Goal: Task Accomplishment & Management: Use online tool/utility

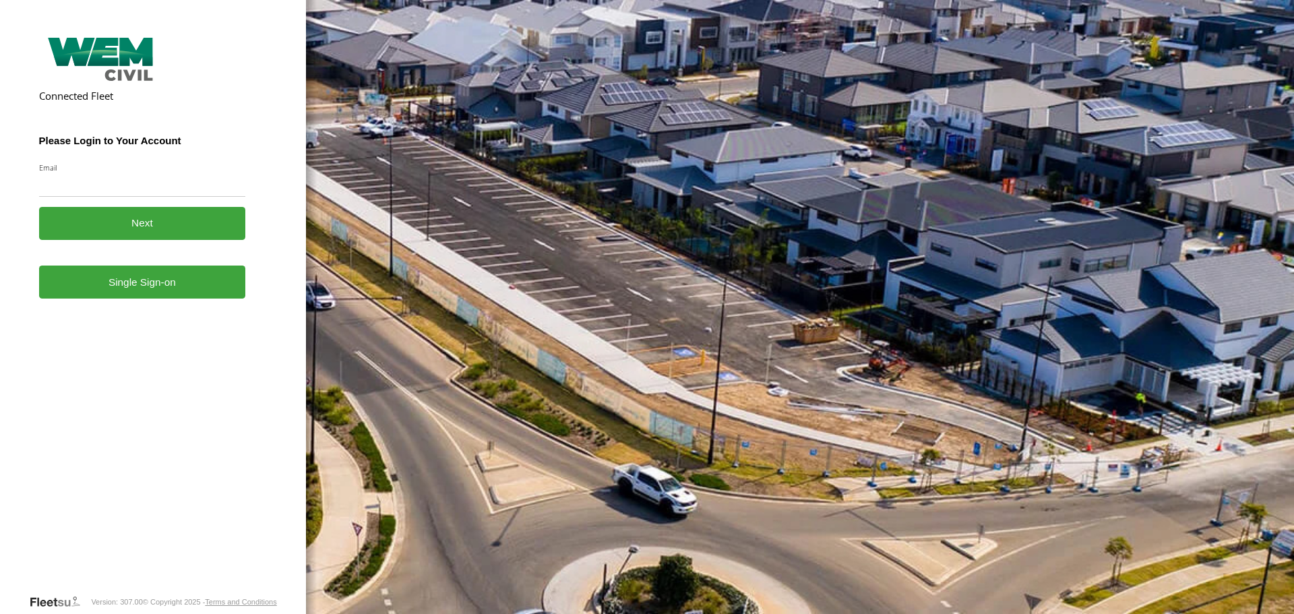
click at [152, 299] on link "Single Sign-on" at bounding box center [142, 282] width 207 height 33
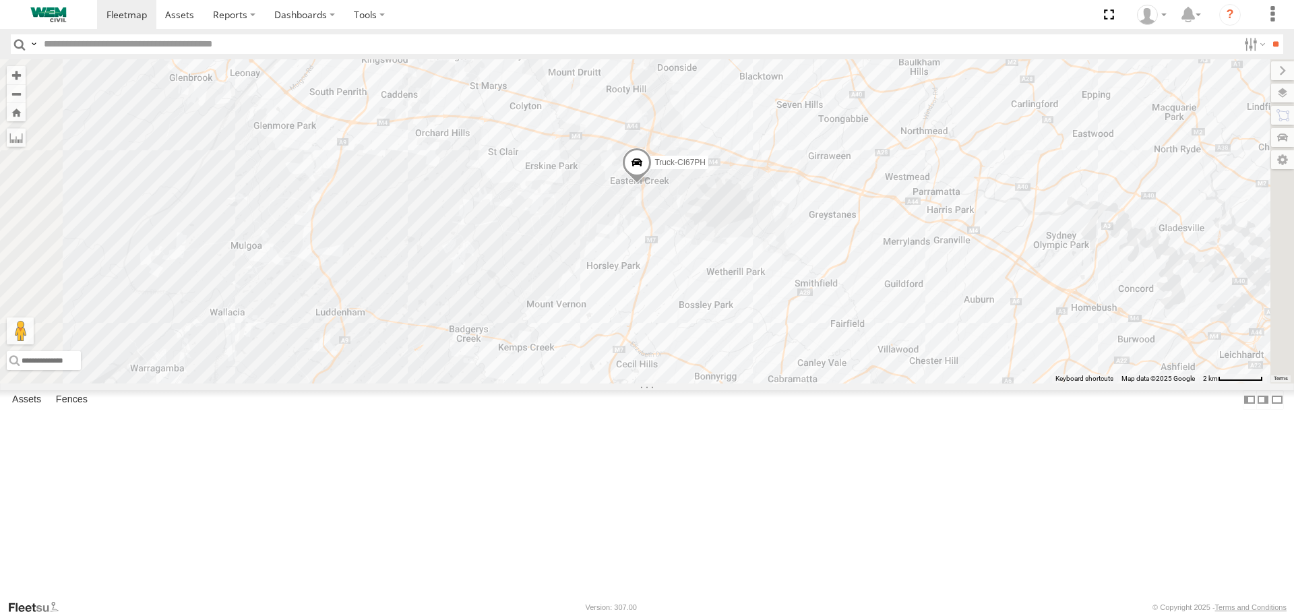
drag, startPoint x: 863, startPoint y: 266, endPoint x: 847, endPoint y: 307, distance: 43.6
click at [853, 308] on div "Truck-FRO52R Truck-CI67PH Truck-BD80MD" at bounding box center [647, 221] width 1294 height 324
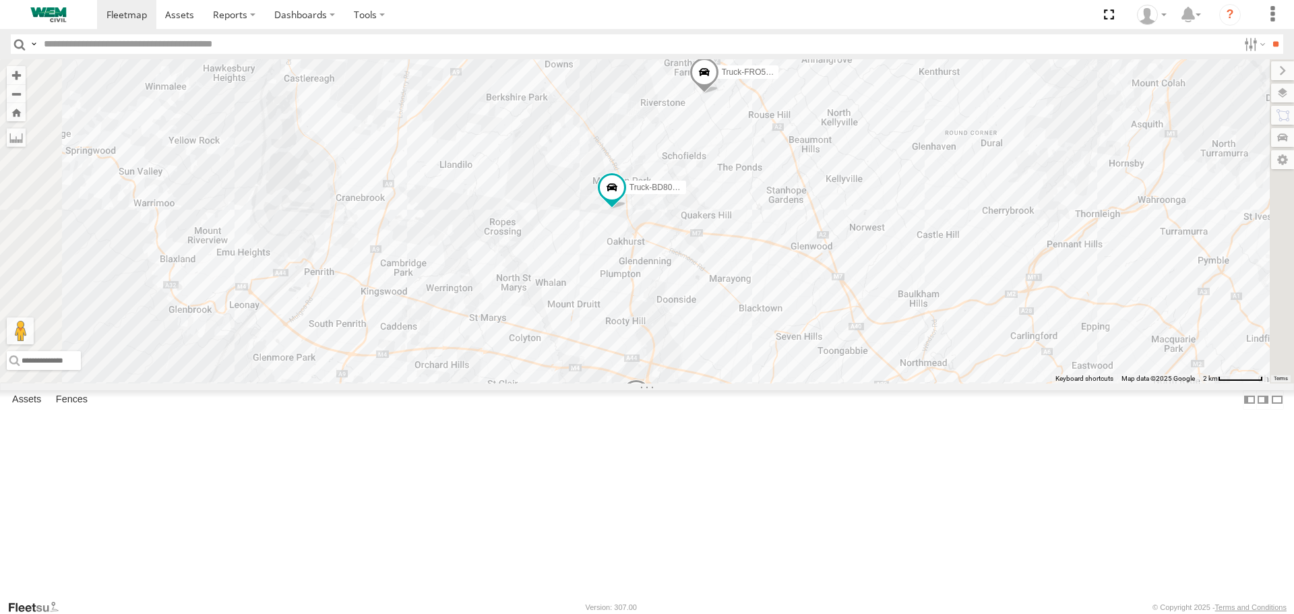
drag, startPoint x: 865, startPoint y: 176, endPoint x: 865, endPoint y: 408, distance: 232.6
click at [865, 383] on div "Truck-FRO52R Truck-CI67PH Truck-BD80MD" at bounding box center [647, 221] width 1294 height 324
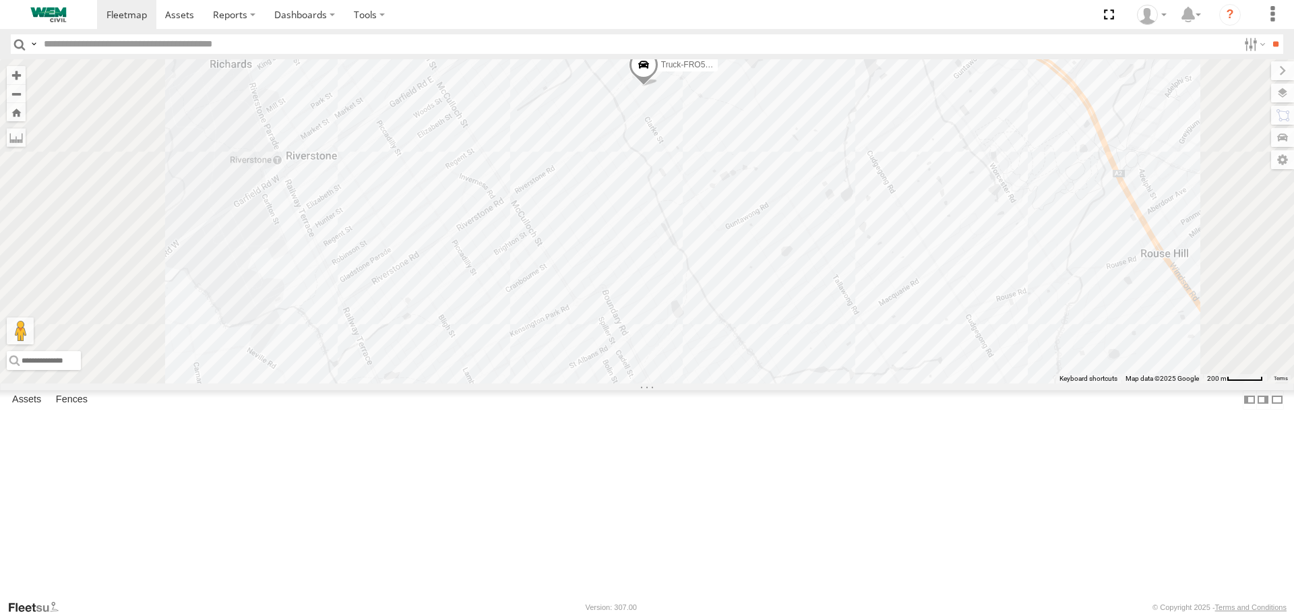
click at [659, 87] on span at bounding box center [644, 69] width 30 height 36
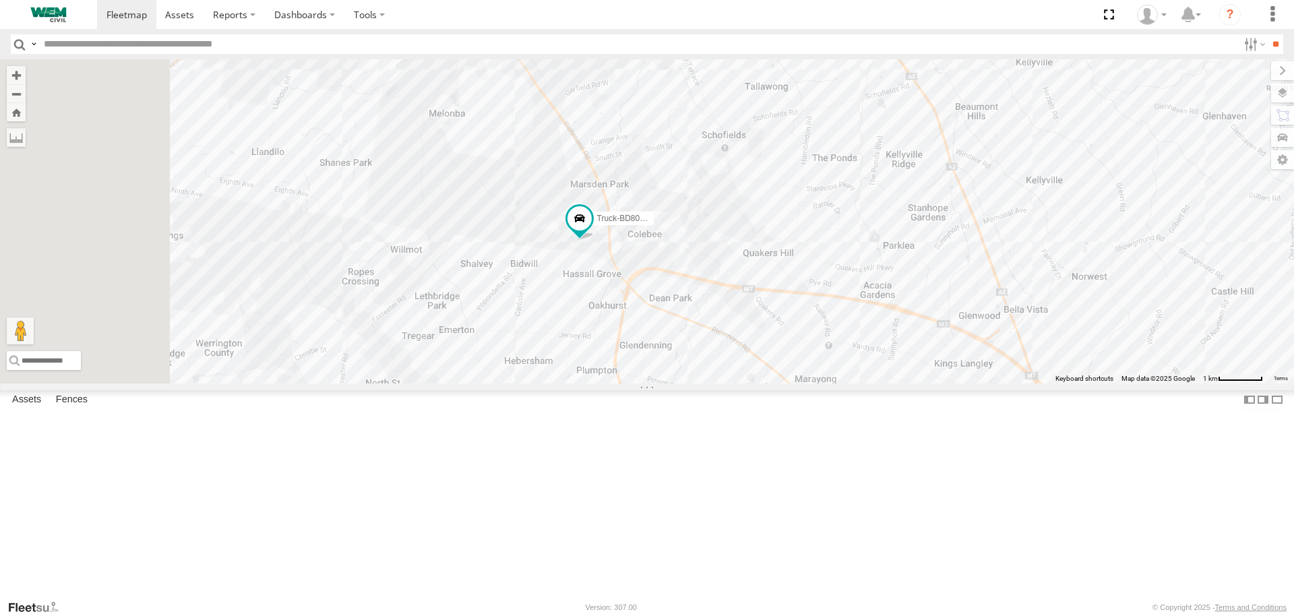
drag, startPoint x: 785, startPoint y: 395, endPoint x: 907, endPoint y: 195, distance: 233.9
click at [906, 197] on div "Truck-FRO52R Truck-CI67PH Truck-BD80MD Truck-FRO52R SWK Clarke St Rouse Hill -3…" at bounding box center [647, 221] width 1294 height 324
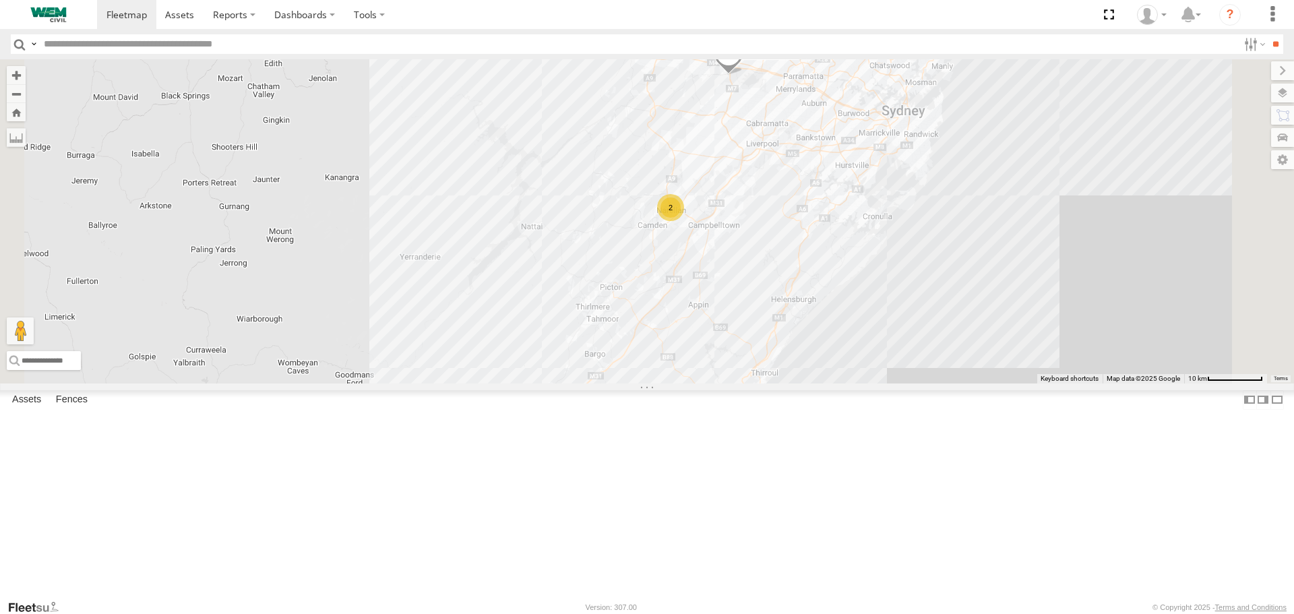
drag, startPoint x: 801, startPoint y: 411, endPoint x: 890, endPoint y: 229, distance: 203.5
click at [890, 229] on div "Truck-FRO52R Truck-CI67PH Truck-BD80MD Truck-FRO52R SWK Clarke St Rouse Hill -3…" at bounding box center [647, 221] width 1294 height 324
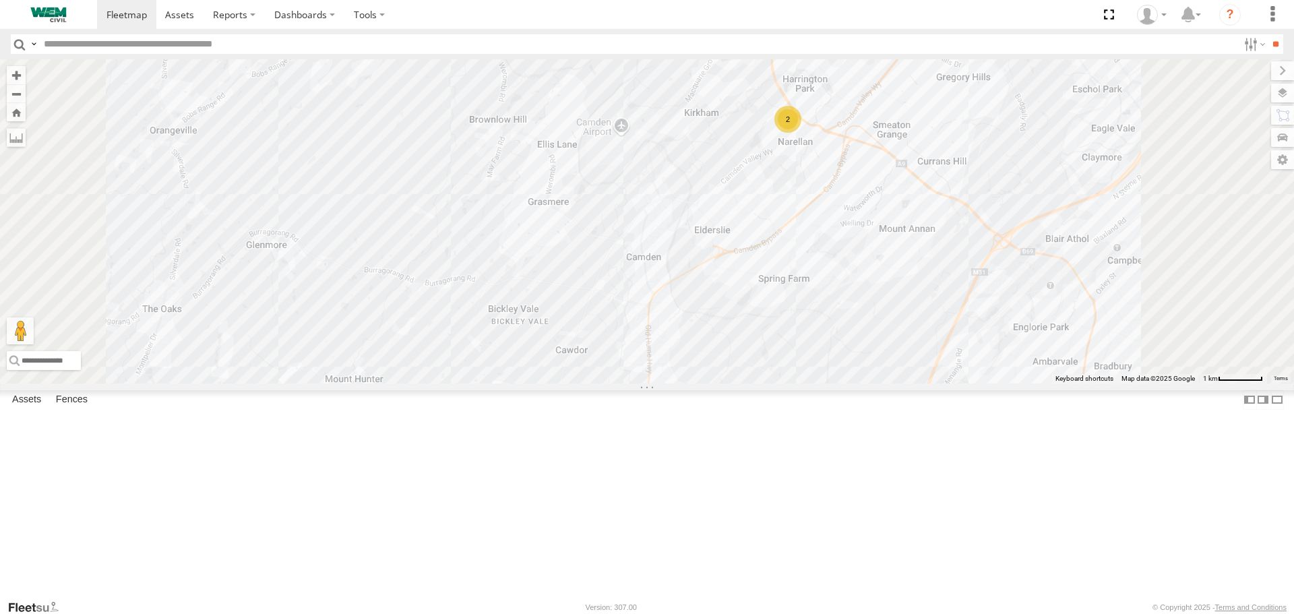
drag, startPoint x: 934, startPoint y: 284, endPoint x: 929, endPoint y: 292, distance: 9.4
click at [929, 292] on div "Truck-FRO52R Truck-CI67PH Truck-BD80MD Truck-FRO52R SWK Clarke St Rouse Hill -3…" at bounding box center [647, 221] width 1294 height 324
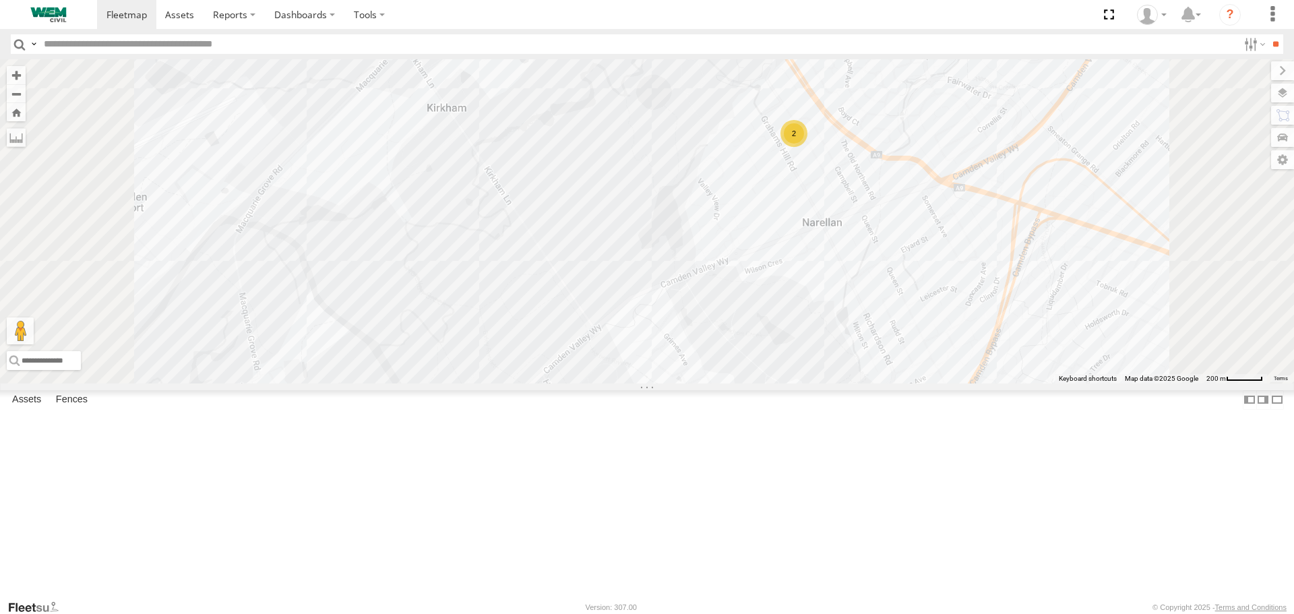
click at [808, 147] on div "2" at bounding box center [794, 133] width 27 height 27
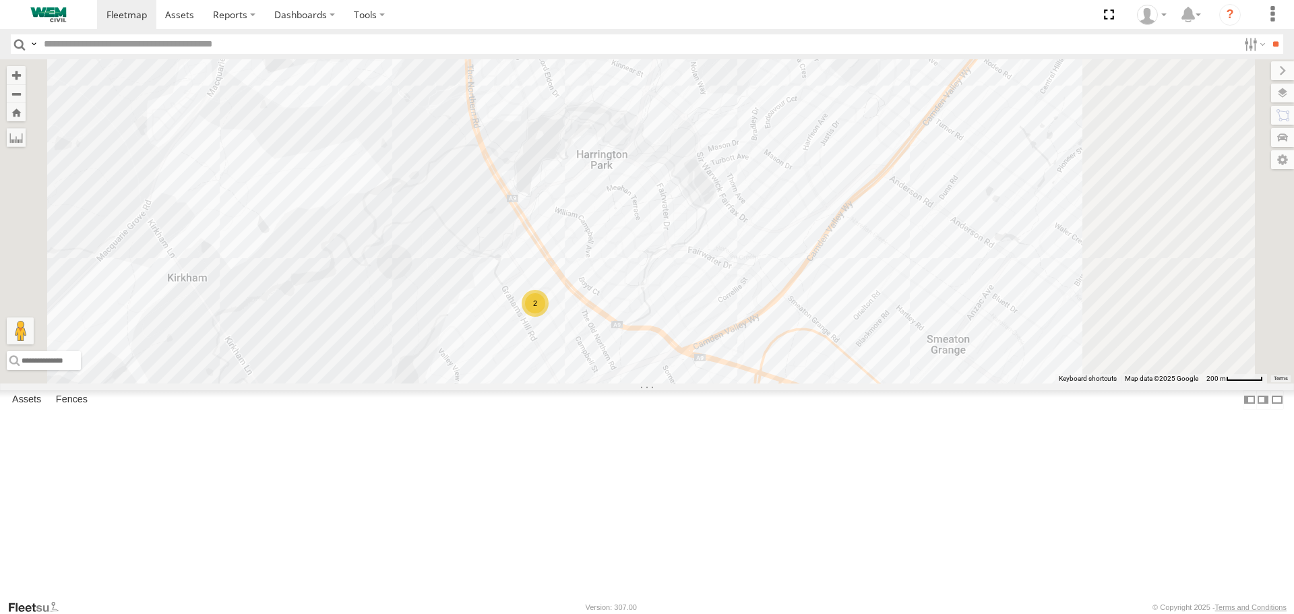
drag, startPoint x: 894, startPoint y: 194, endPoint x: 810, endPoint y: 336, distance: 165.3
click at [815, 340] on div "2" at bounding box center [647, 221] width 1294 height 324
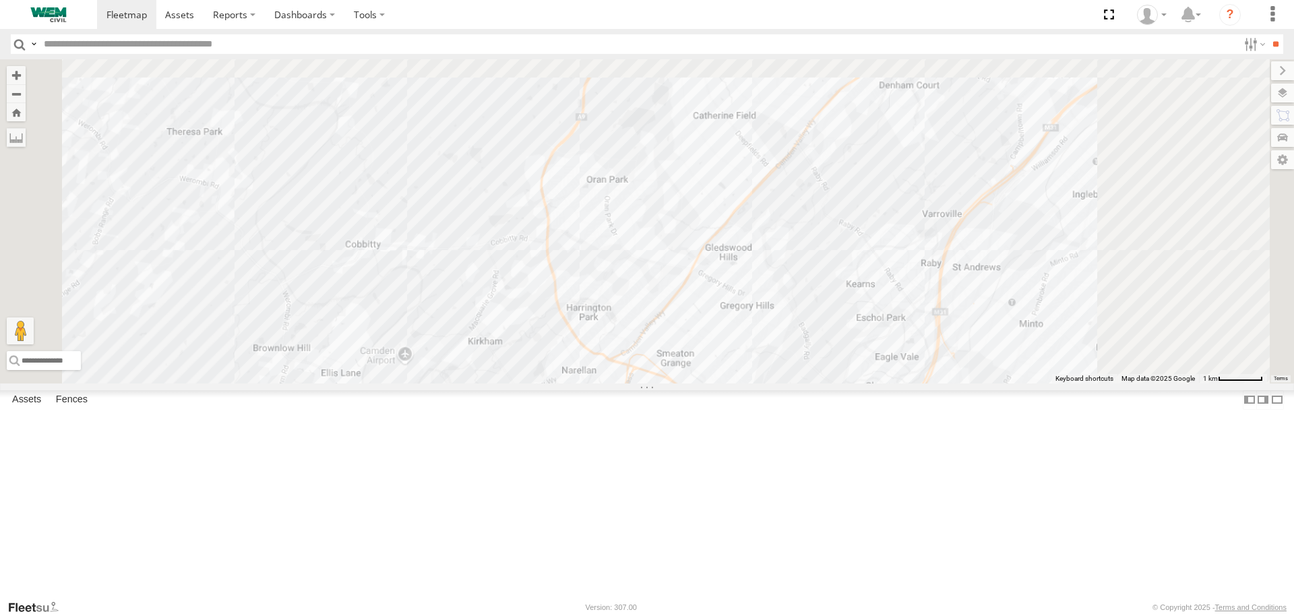
drag, startPoint x: 954, startPoint y: 286, endPoint x: 864, endPoint y: 375, distance: 126.3
click at [865, 374] on div at bounding box center [647, 221] width 1294 height 324
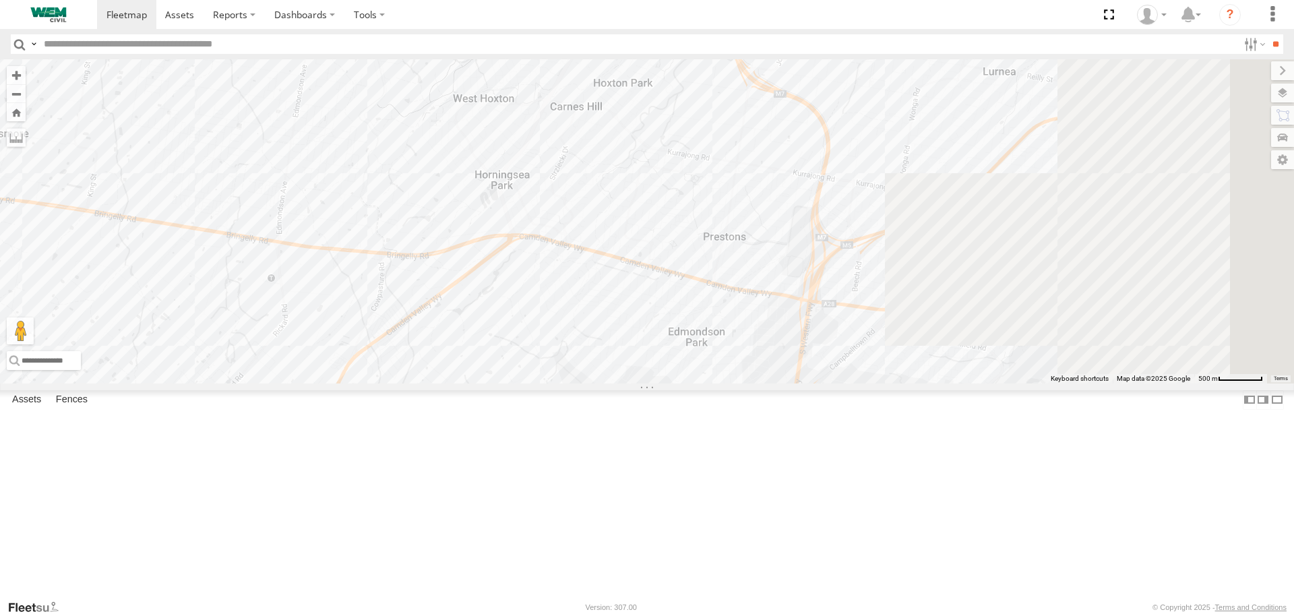
drag, startPoint x: 1016, startPoint y: 186, endPoint x: 644, endPoint y: 382, distance: 420.3
click at [656, 379] on div at bounding box center [647, 221] width 1294 height 324
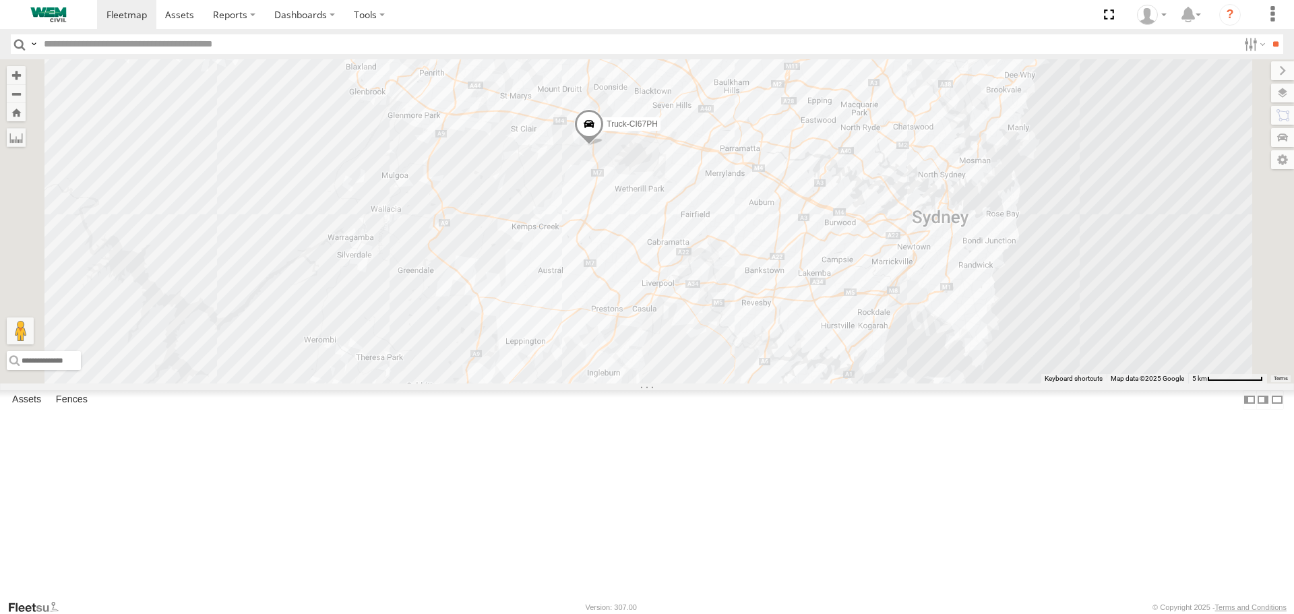
drag, startPoint x: 850, startPoint y: 241, endPoint x: 796, endPoint y: 318, distance: 94.4
click at [799, 321] on div "2 Truck-CI67PH" at bounding box center [647, 221] width 1294 height 324
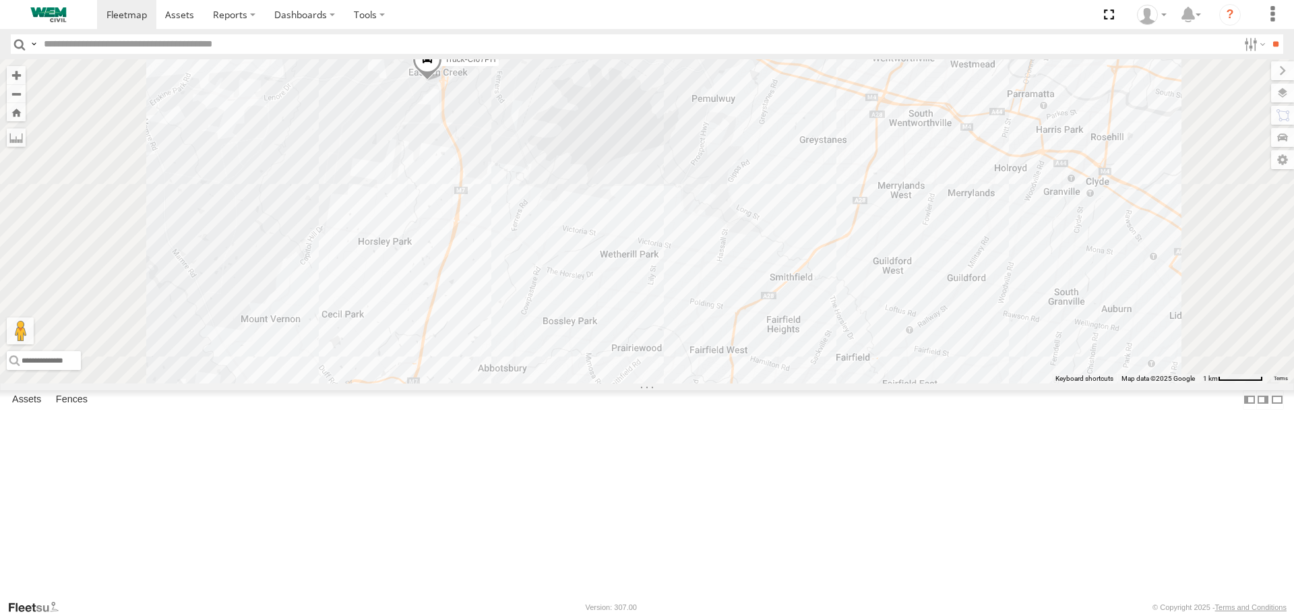
click at [0, 0] on div "Truck-CI67PH" at bounding box center [0, 0] width 0 height 0
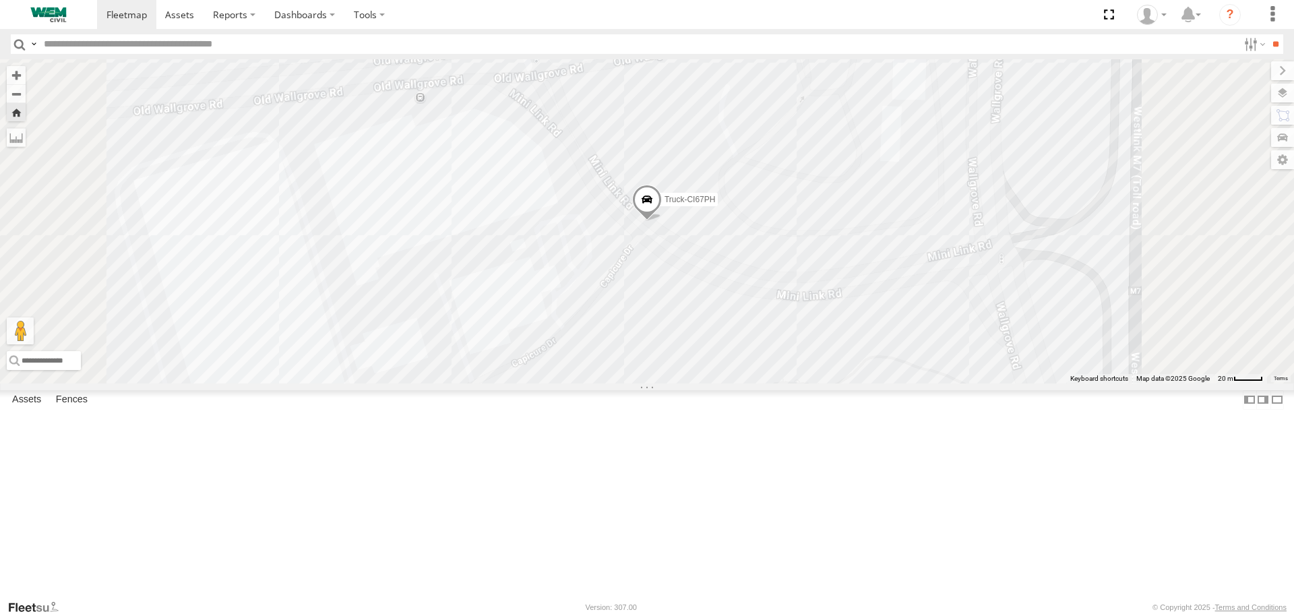
click at [0, 0] on link at bounding box center [0, 0] width 0 height 0
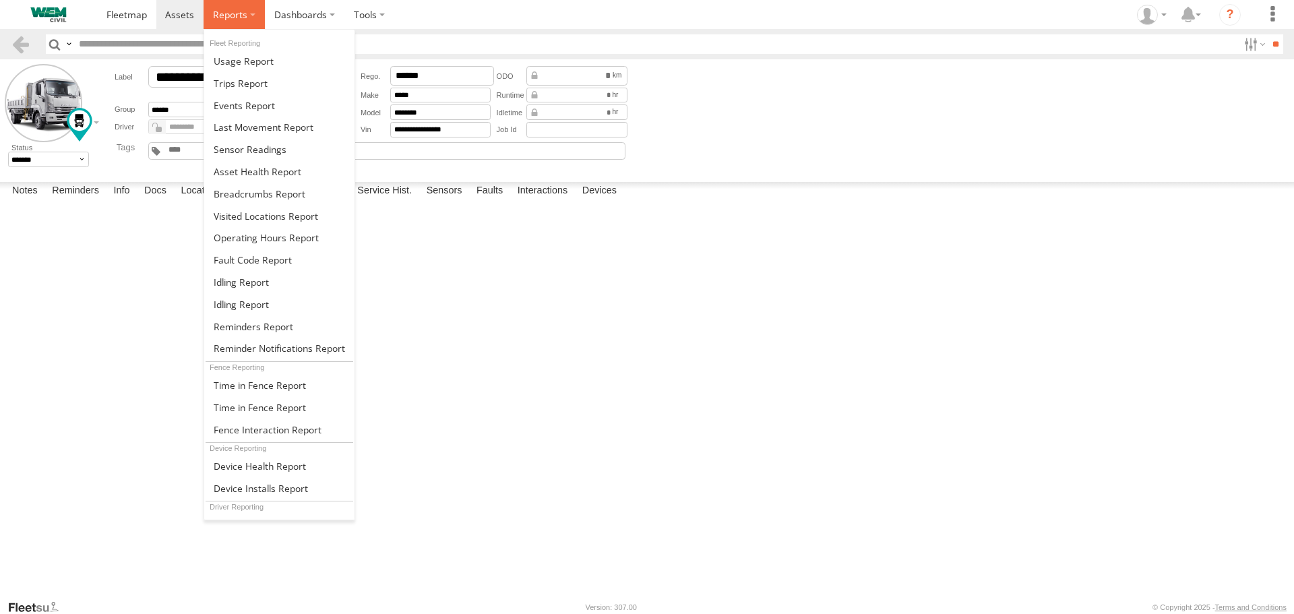
click at [220, 18] on span at bounding box center [230, 14] width 34 height 13
click at [264, 195] on span at bounding box center [260, 193] width 92 height 13
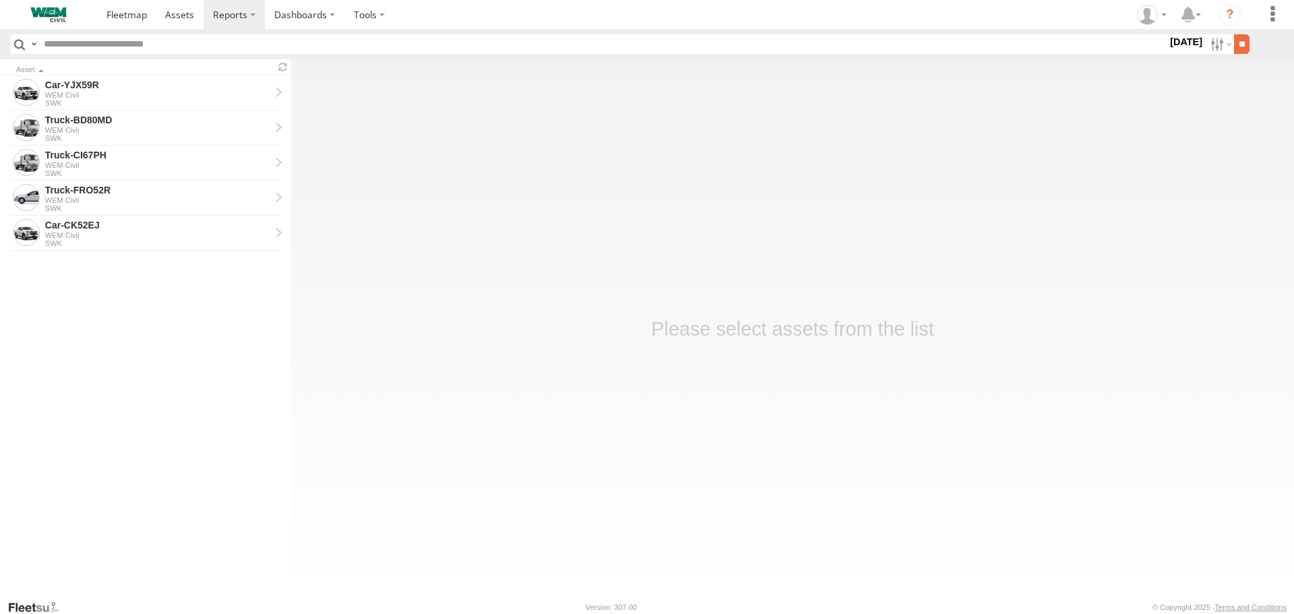
click at [1235, 47] on input "**" at bounding box center [1242, 44] width 16 height 20
click at [138, 161] on div "WEM Civil" at bounding box center [157, 165] width 225 height 8
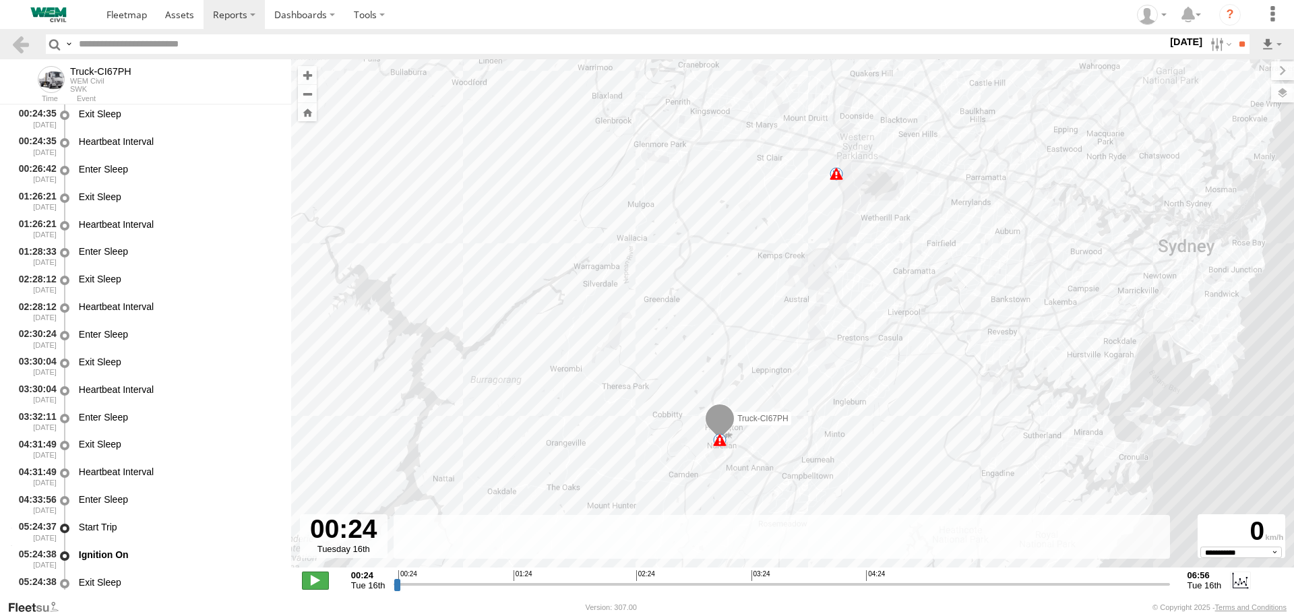
click at [317, 580] on span at bounding box center [315, 581] width 27 height 18
click at [586, 583] on input "range" at bounding box center [782, 584] width 776 height 13
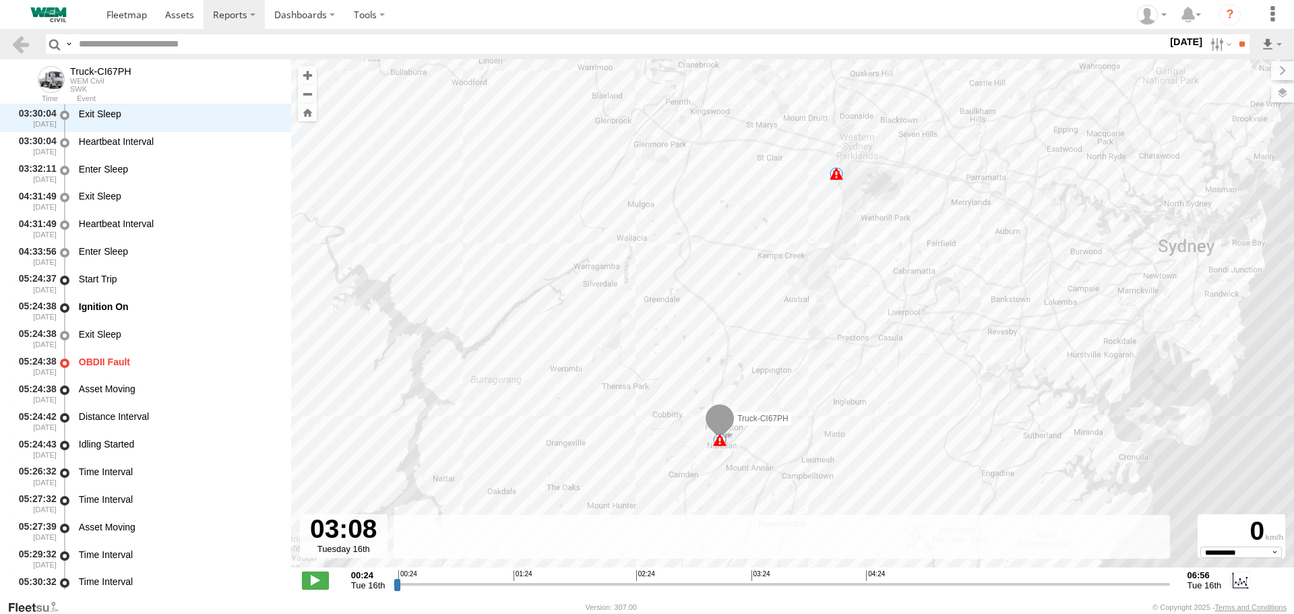
click at [719, 586] on input "range" at bounding box center [782, 584] width 776 height 13
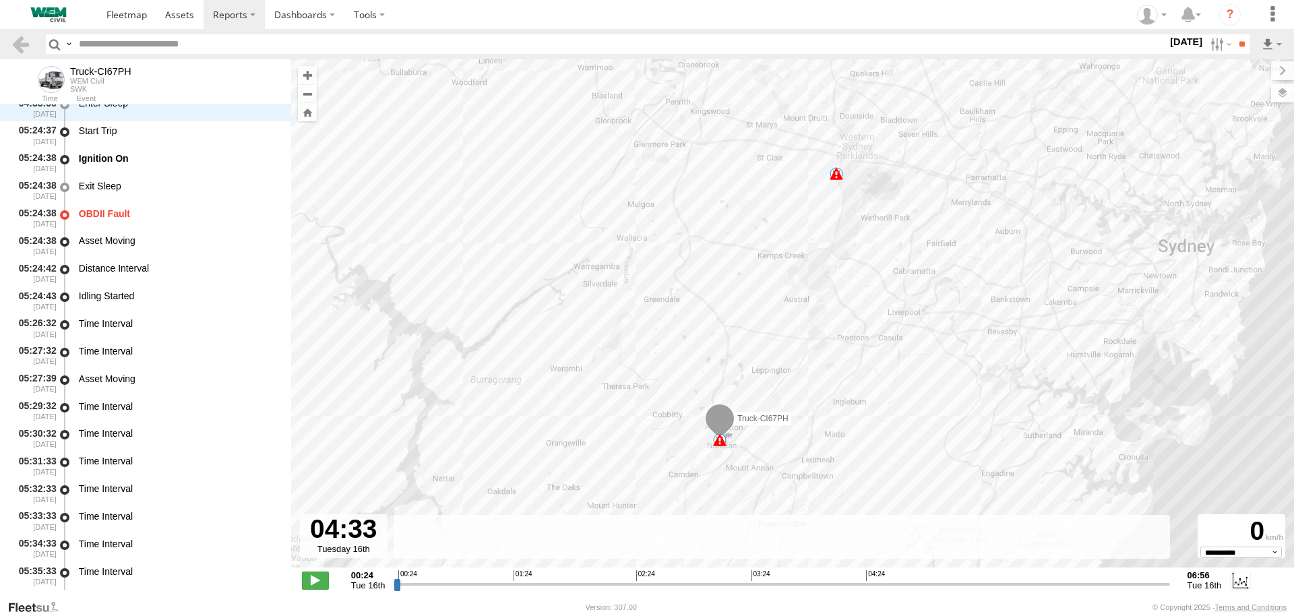
click at [886, 586] on input "range" at bounding box center [782, 584] width 776 height 13
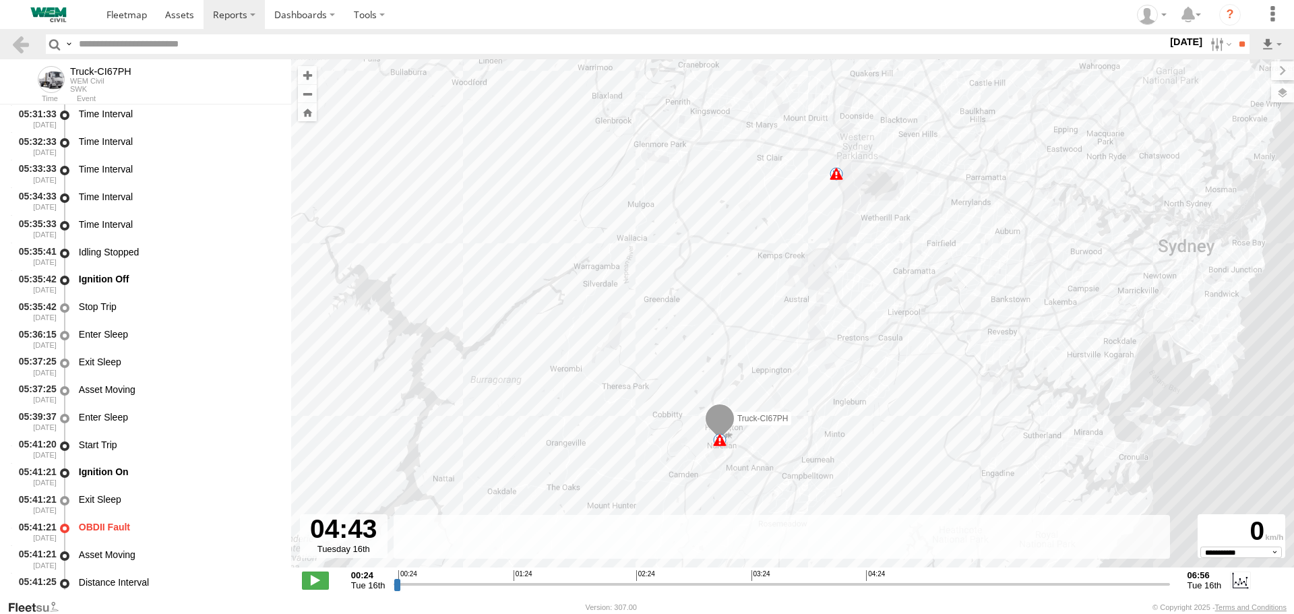
click at [998, 584] on input "range" at bounding box center [782, 584] width 776 height 13
click at [717, 439] on span at bounding box center [719, 439] width 13 height 13
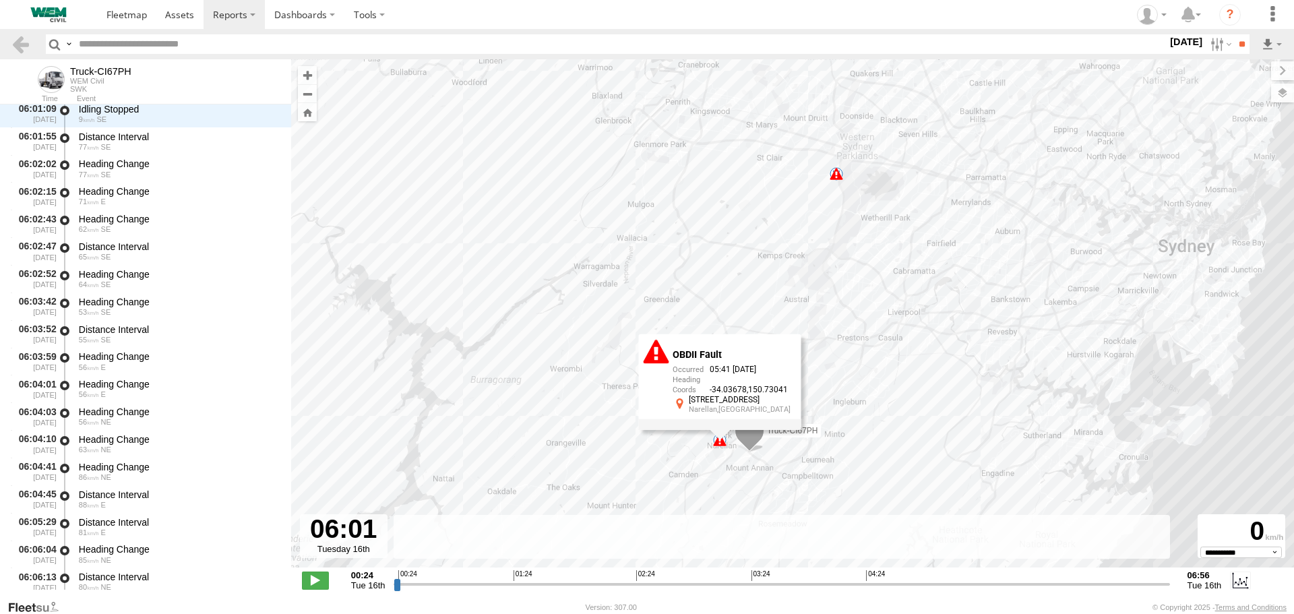
click at [1057, 582] on input "range" at bounding box center [782, 584] width 776 height 13
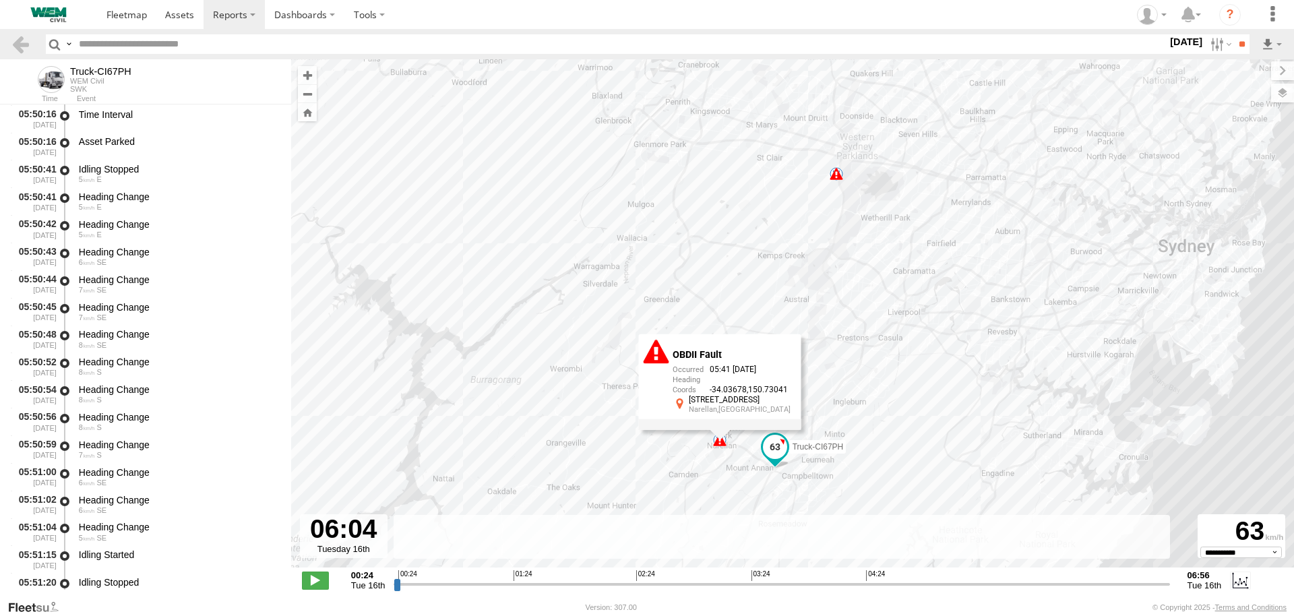
click at [1035, 582] on input "range" at bounding box center [782, 584] width 776 height 13
drag, startPoint x: 1050, startPoint y: 582, endPoint x: 1134, endPoint y: 573, distance: 84.7
click at [1134, 578] on input "range" at bounding box center [782, 584] width 776 height 13
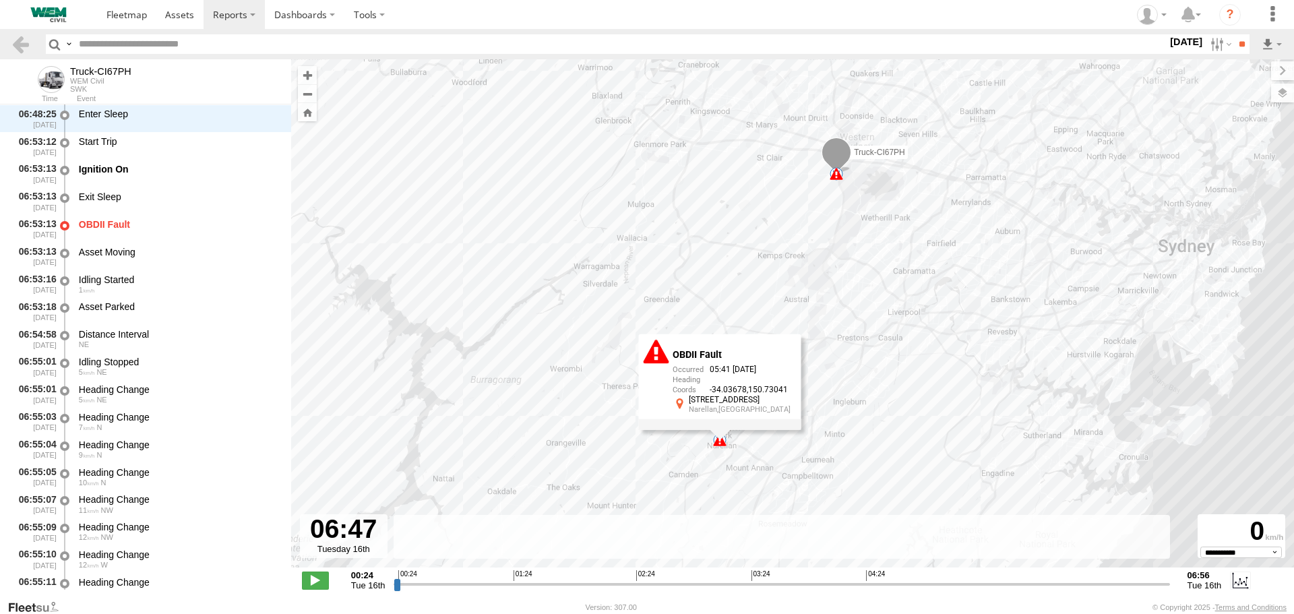
scroll to position [8207, 0]
type input "**********"
